Goal: Use online tool/utility: Utilize a website feature to perform a specific function

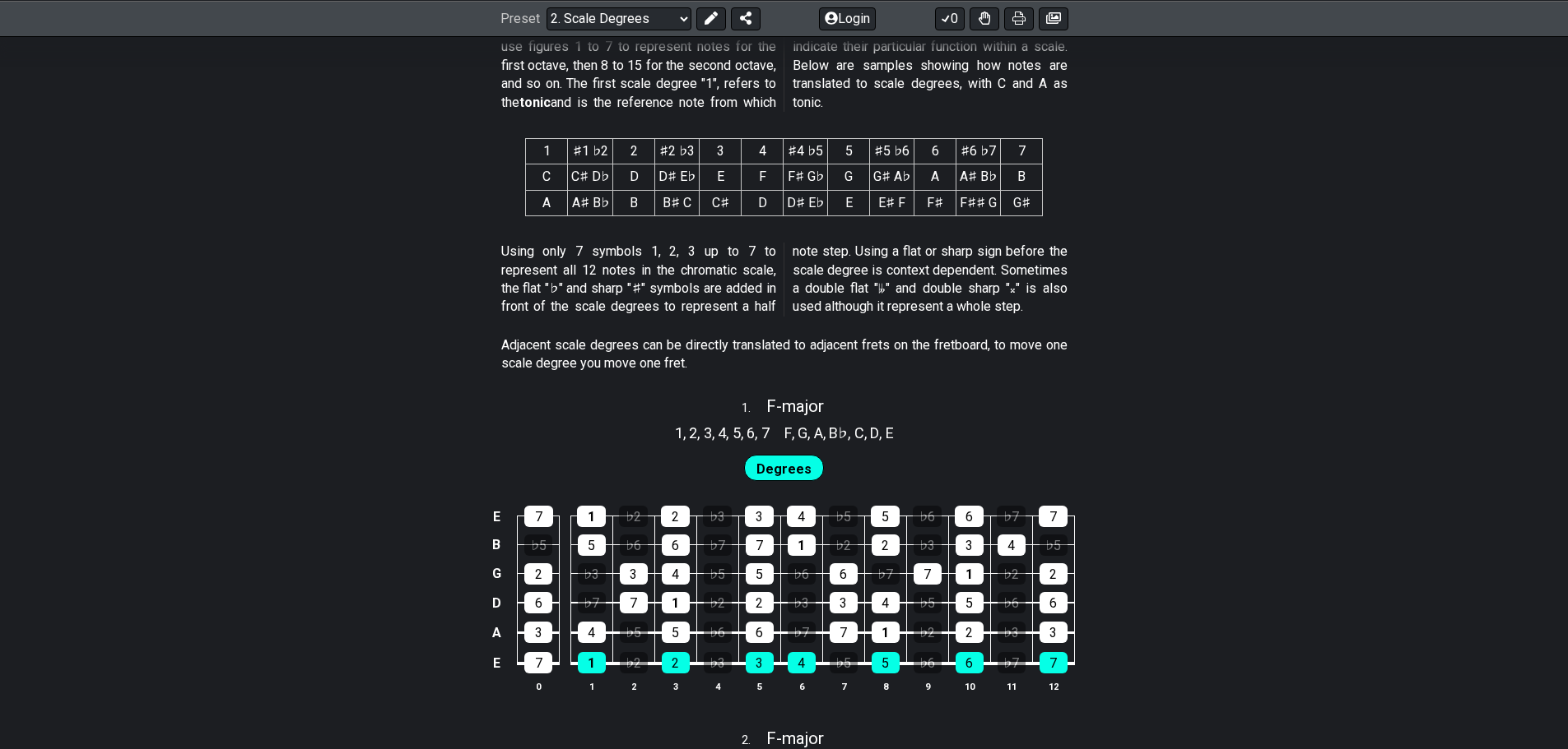
scroll to position [822, 0]
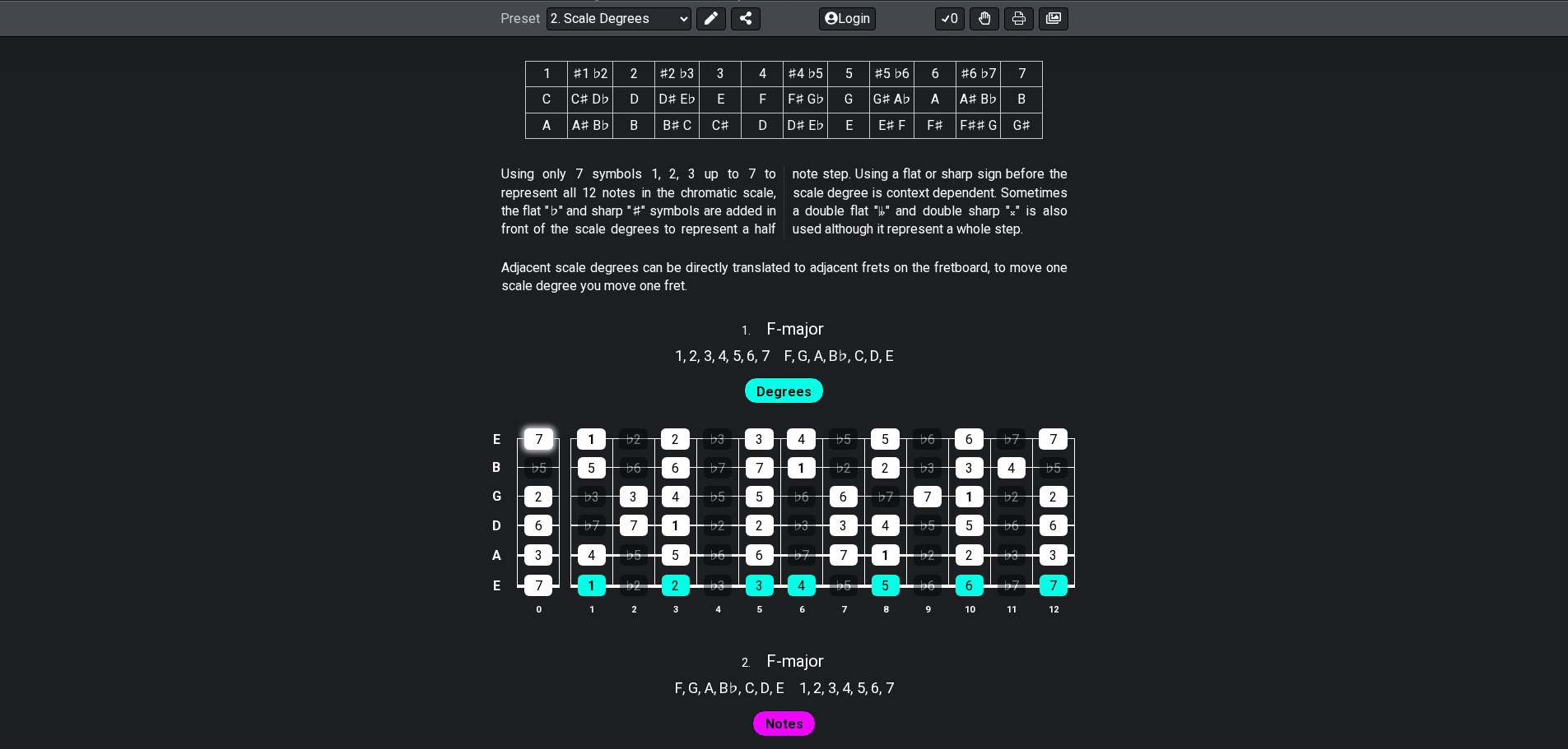
click at [547, 438] on div "7" at bounding box center [538, 439] width 29 height 21
click at [588, 444] on div "1" at bounding box center [591, 439] width 29 height 21
drag, startPoint x: 547, startPoint y: 443, endPoint x: 587, endPoint y: 441, distance: 40.0
click at [547, 443] on div "7" at bounding box center [538, 439] width 29 height 21
click at [615, 439] on td "♭6" at bounding box center [633, 453] width 42 height 29
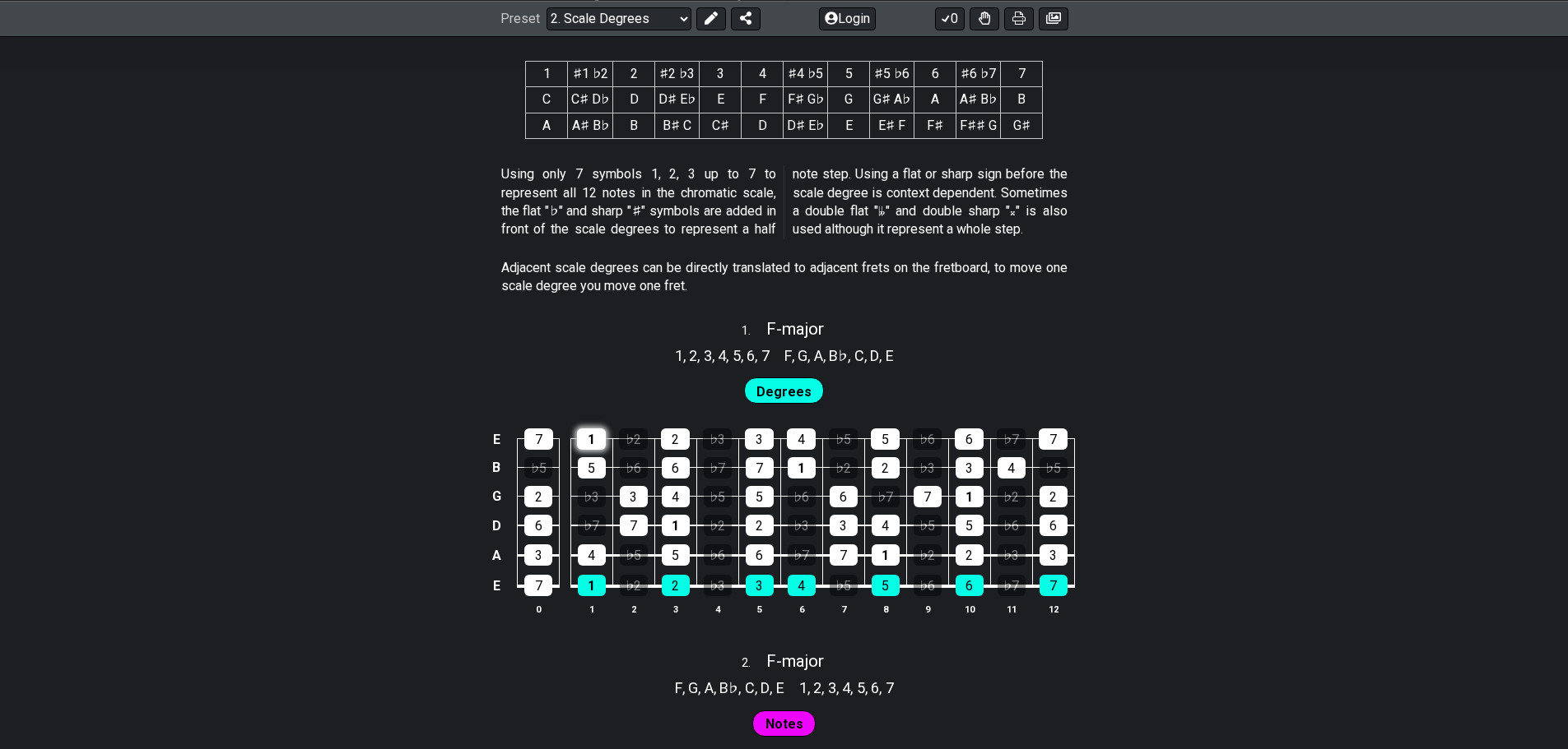
click at [590, 433] on div "1" at bounding box center [591, 439] width 29 height 21
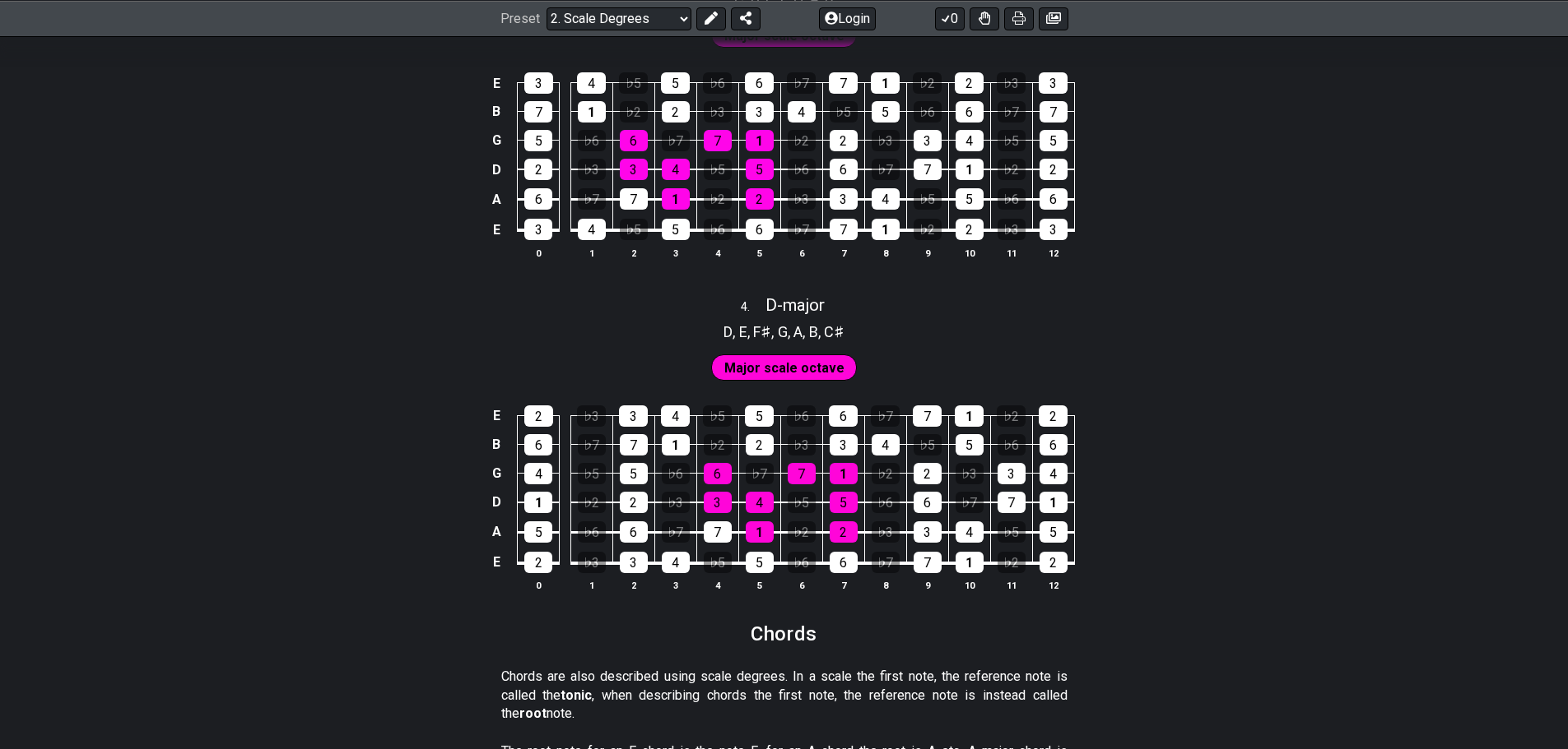
scroll to position [1908, 0]
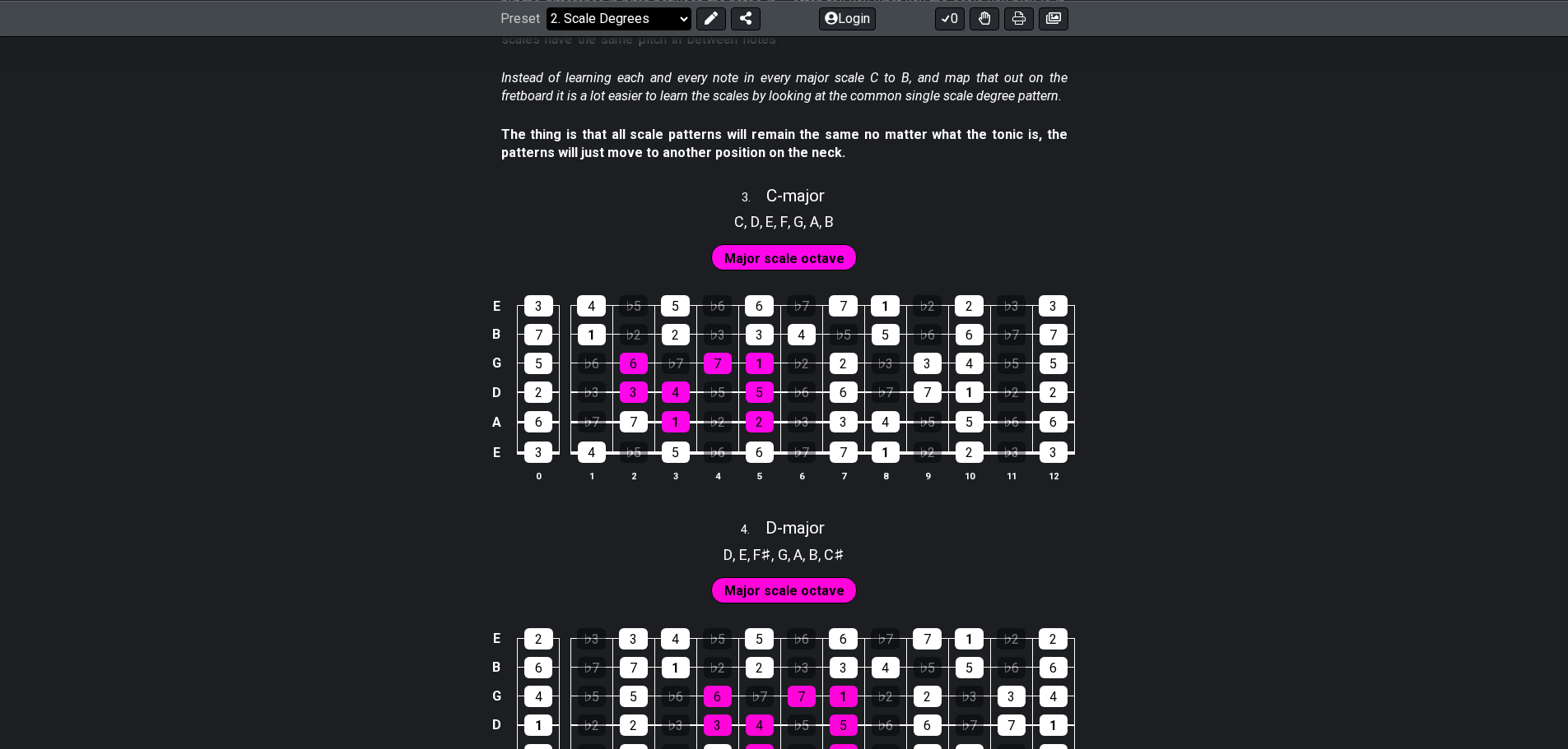
click at [627, 16] on select "Welcome to #fretflip! Initial Preset Custom Preset Minor Pentatonic Major Penta…" at bounding box center [619, 18] width 145 height 23
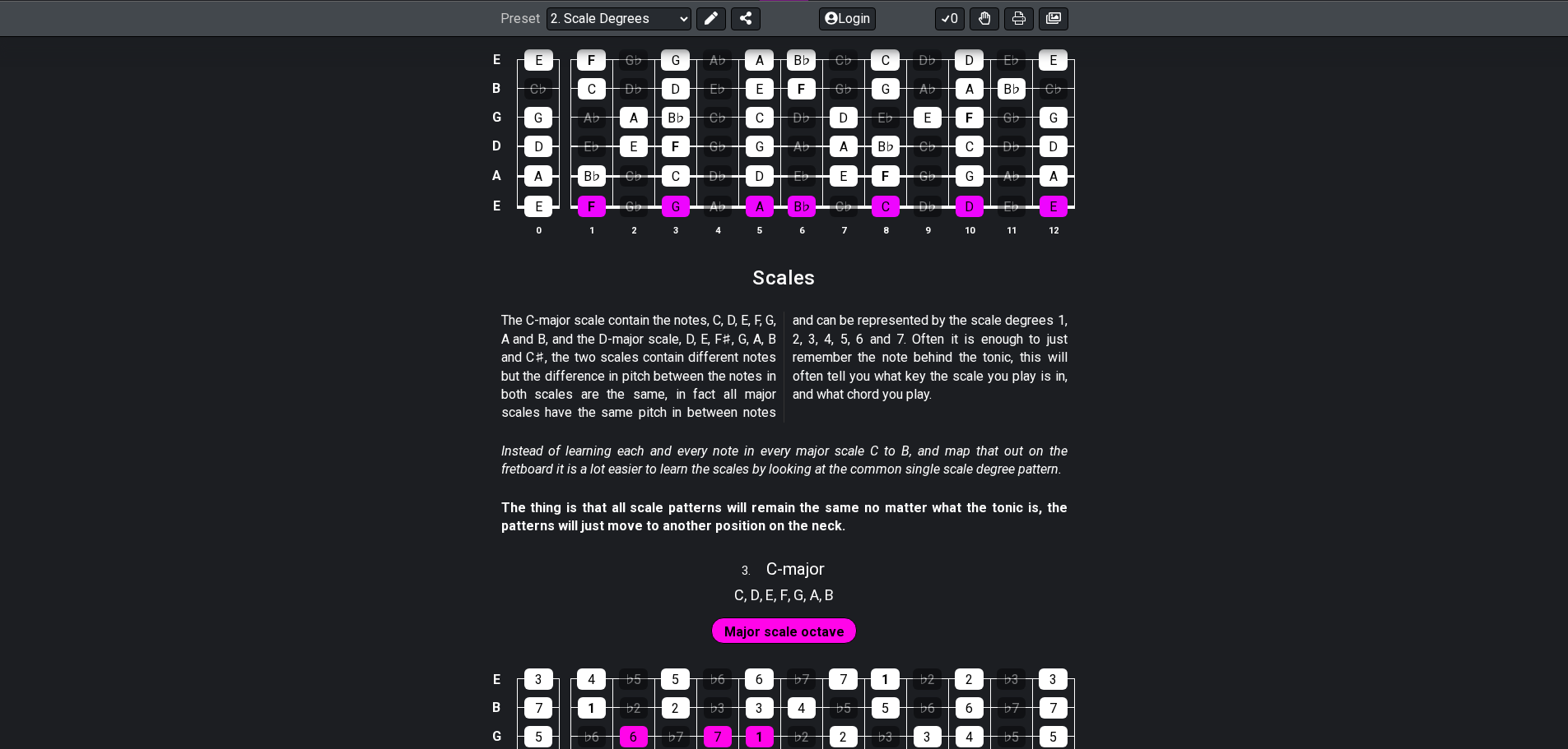
scroll to position [1497, 0]
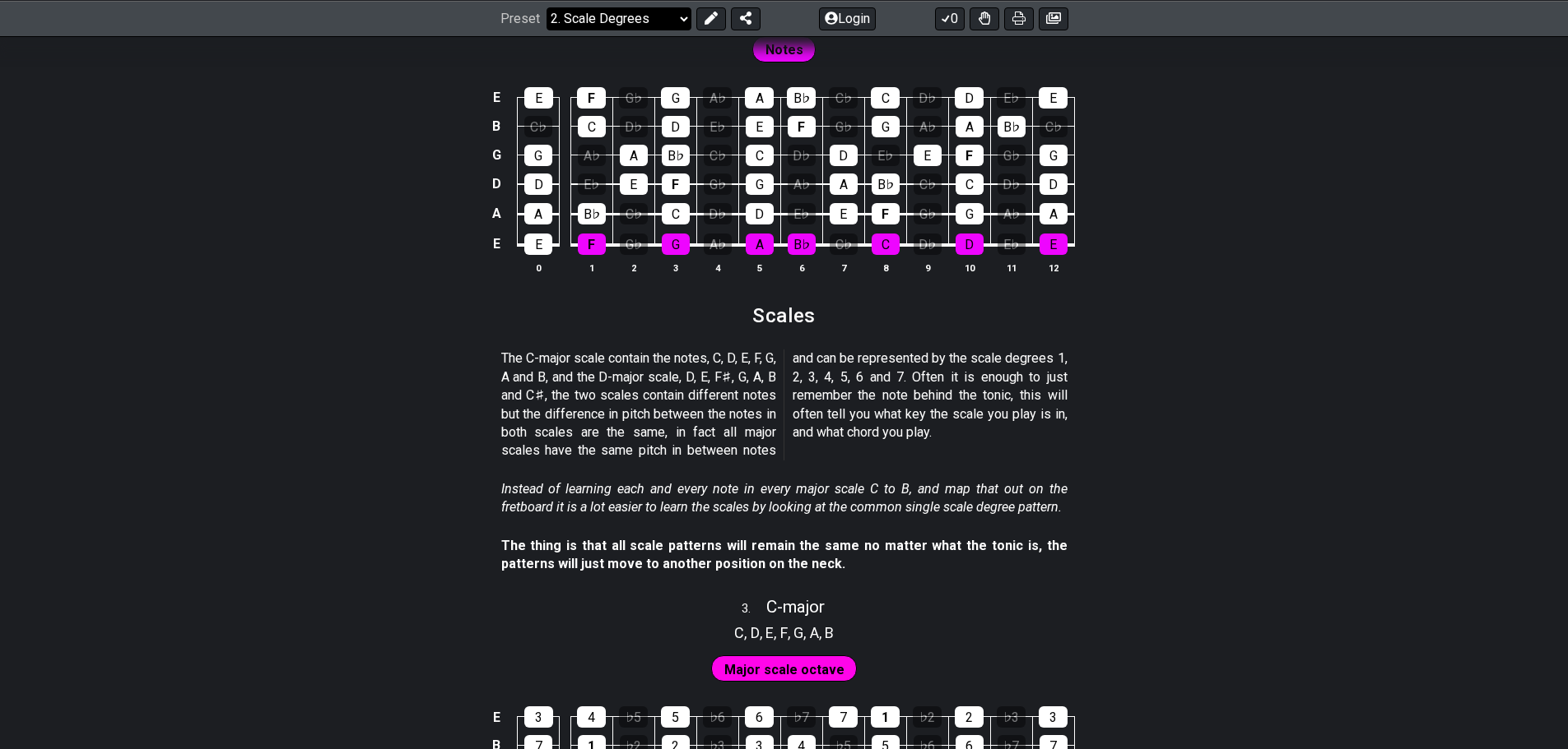
click at [611, 20] on select "Welcome to #fretflip! Initial Preset Custom Preset Minor Pentatonic Major Penta…" at bounding box center [619, 18] width 145 height 23
click at [715, 16] on icon at bounding box center [711, 18] width 13 height 13
